Goal: Transaction & Acquisition: Purchase product/service

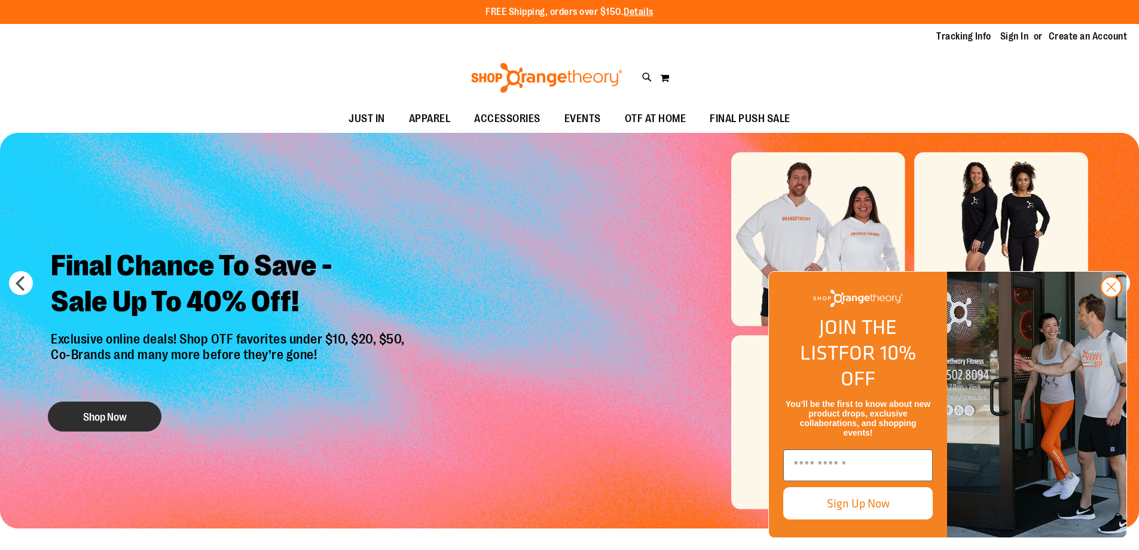
click at [151, 423] on button "Shop Now" at bounding box center [105, 416] width 114 height 30
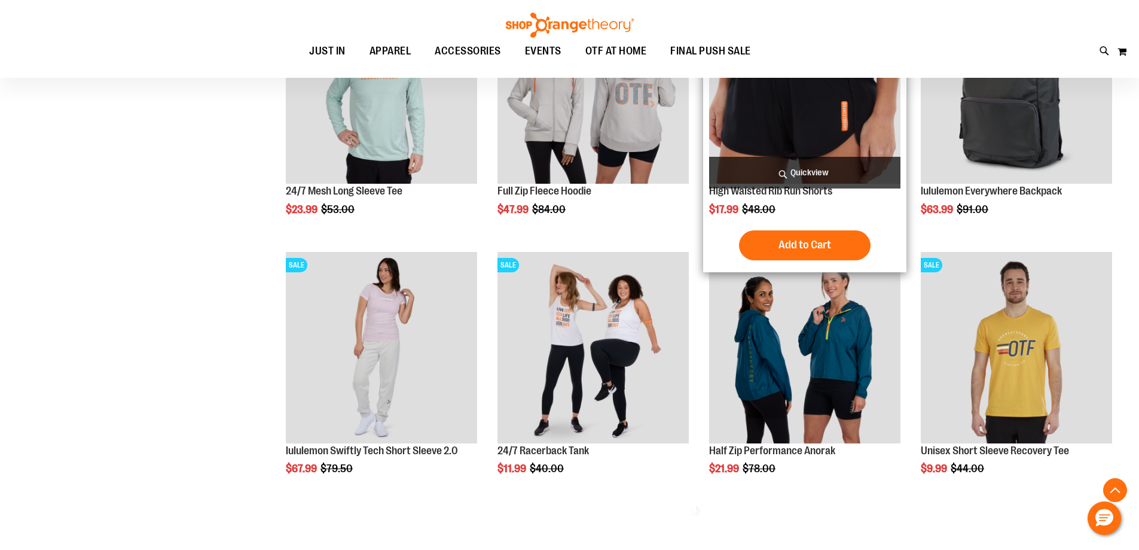
scroll to position [657, 0]
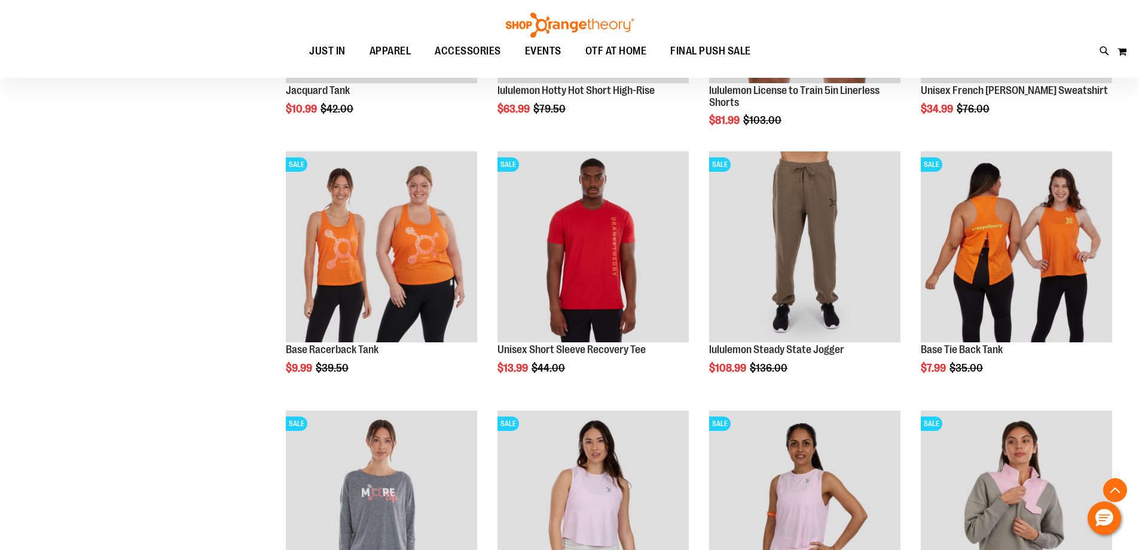
scroll to position [1388, 0]
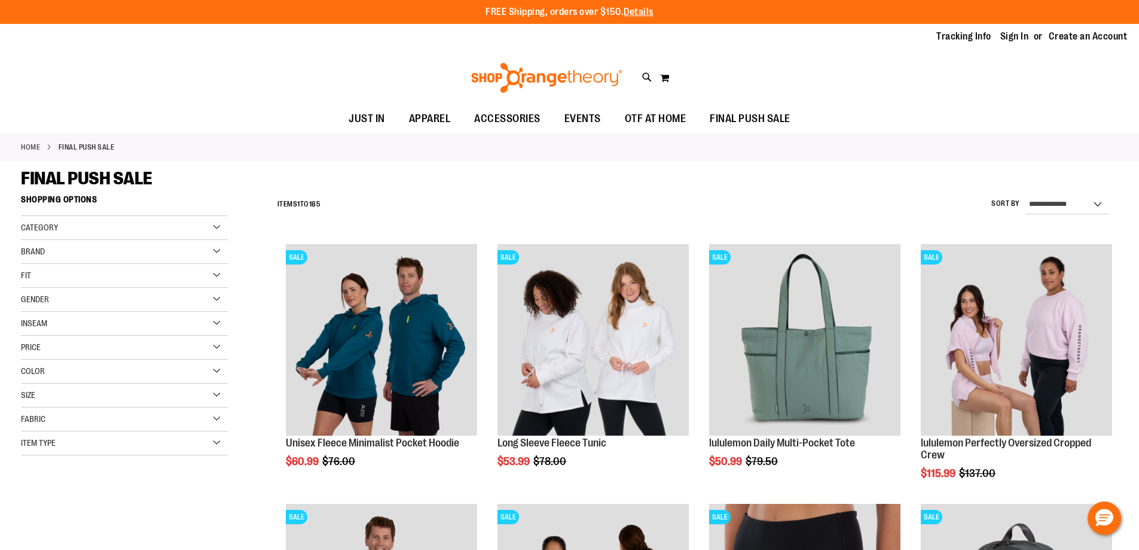
click at [219, 227] on div "Category" at bounding box center [124, 228] width 207 height 24
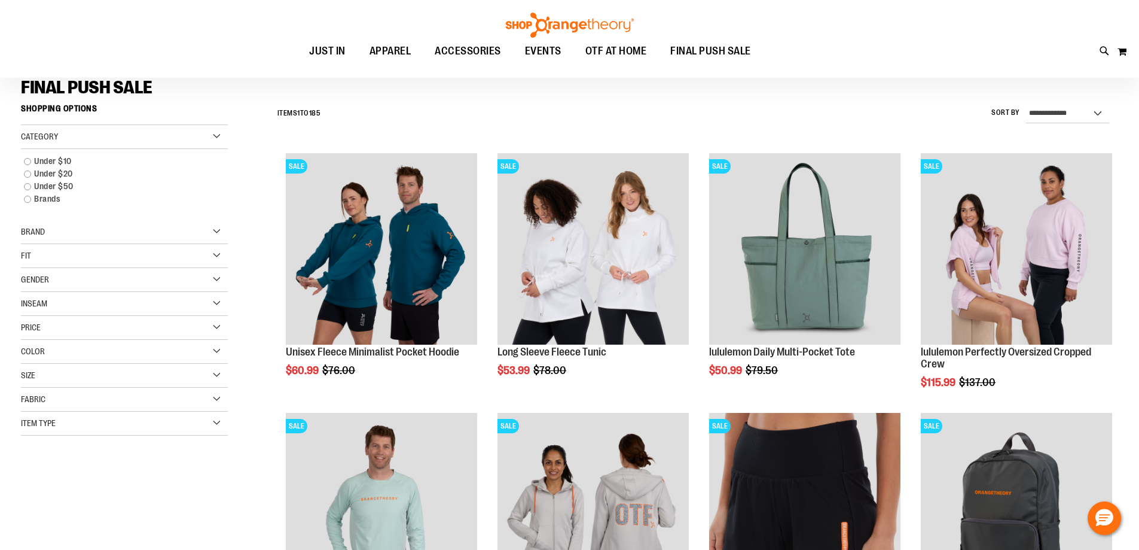
scroll to position [119, 0]
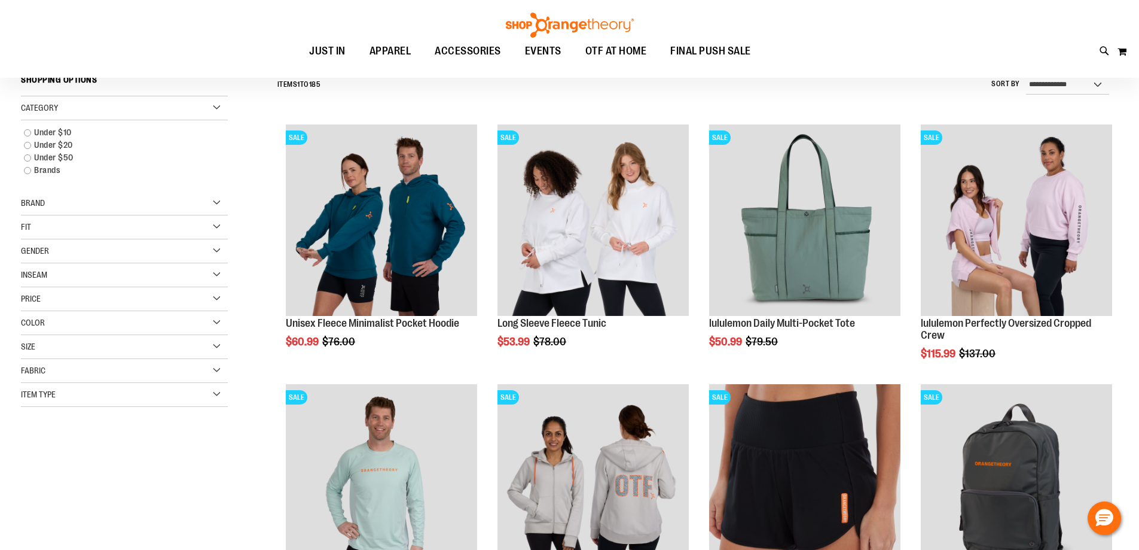
click at [220, 394] on div "Item Type" at bounding box center [124, 395] width 207 height 24
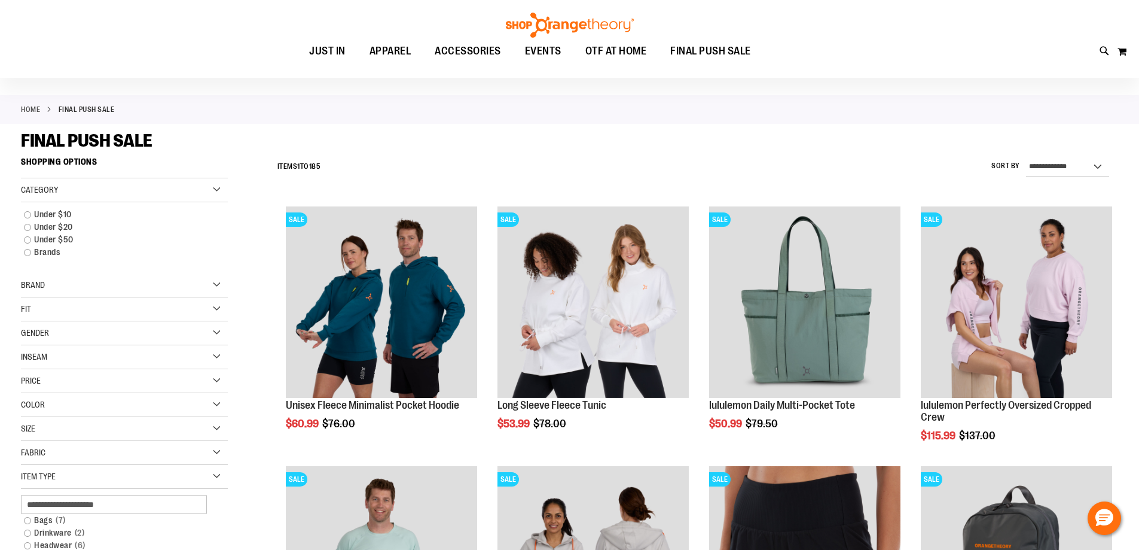
scroll to position [0, 0]
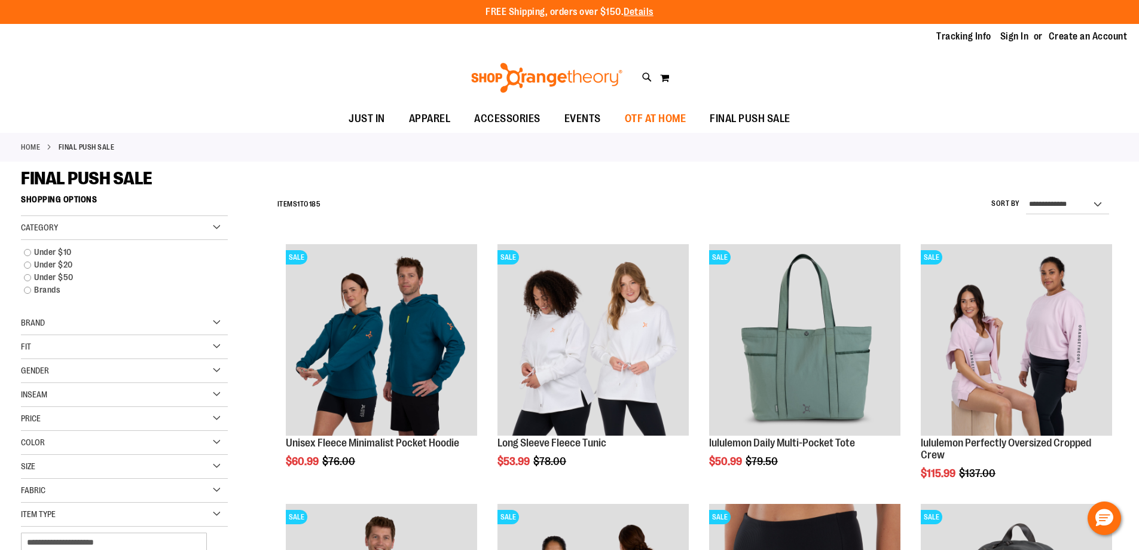
click at [646, 118] on span "OTF AT HOME" at bounding box center [656, 118] width 62 height 27
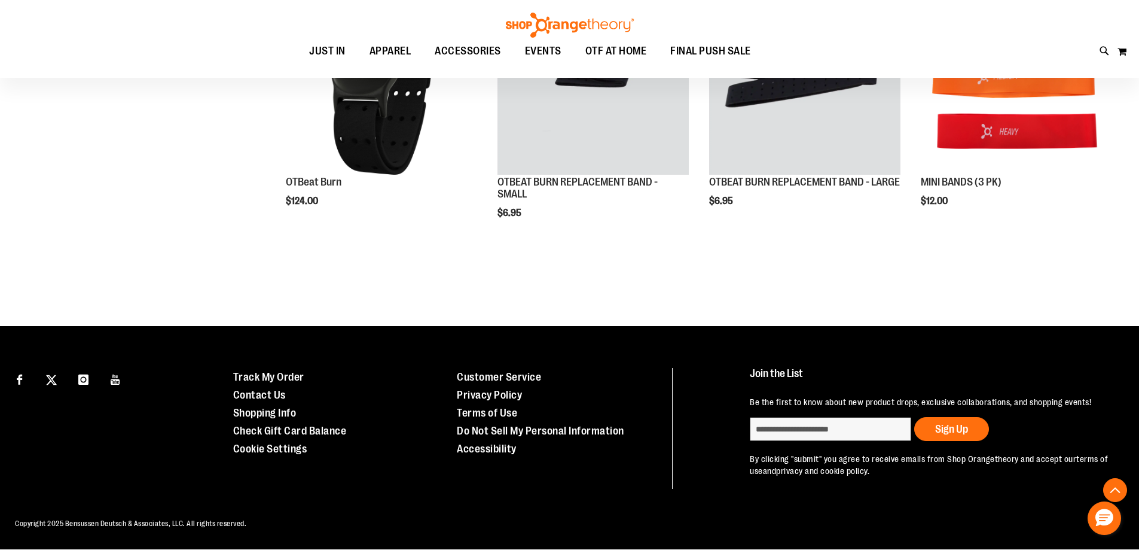
scroll to position [81, 0]
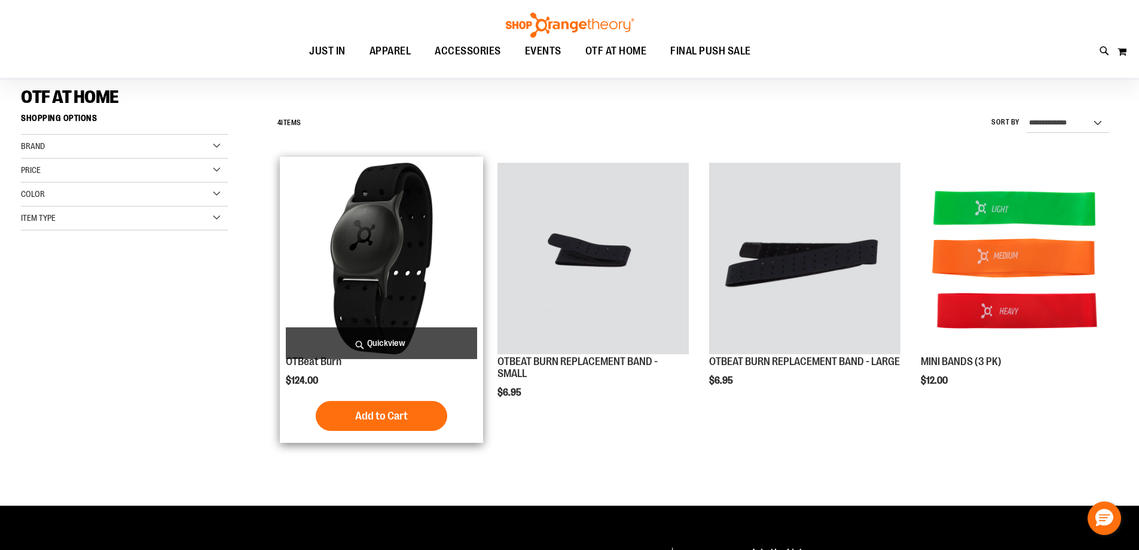
click at [351, 223] on img "product" at bounding box center [381, 258] width 191 height 191
